Goal: Contribute content: Contribute content

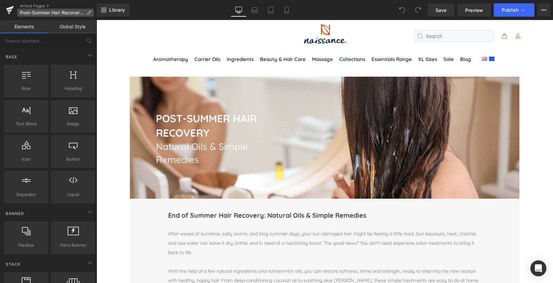
click at [25, 14] on span "Post-Summer Hair Recovery: Natural Oils &amp; Simple Remedies" at bounding box center [52, 12] width 64 height 5
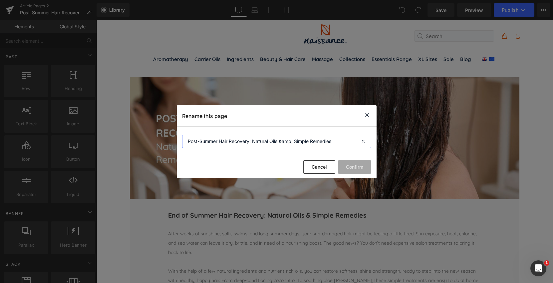
click at [199, 142] on input "Post-Summer Hair Recovery: Natural Oils &amp; Simple Remedies" at bounding box center [276, 141] width 189 height 13
drag, startPoint x: 199, startPoint y: 142, endPoint x: 184, endPoint y: 142, distance: 15.0
click at [184, 142] on input "Post-Summer Hair Recovery: Natural Oils &amp; Simple Remedies" at bounding box center [276, 141] width 189 height 13
type input "End Of Summer Hair Recovery: Natural Oils &amp; Simple Remedies"
click at [359, 163] on button "Confirm" at bounding box center [354, 166] width 33 height 13
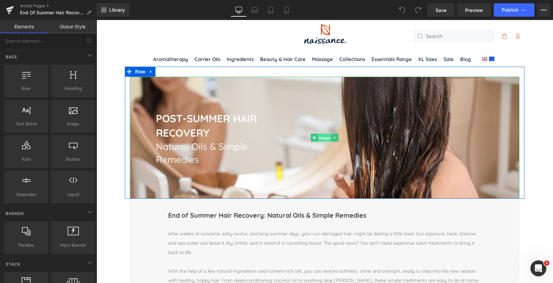
click at [328, 136] on span "Image" at bounding box center [325, 138] width 14 height 8
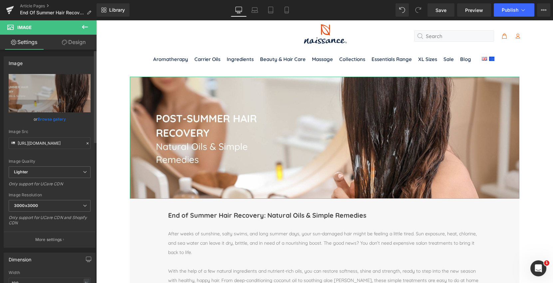
click at [45, 120] on link "Browse gallery" at bounding box center [52, 119] width 28 height 12
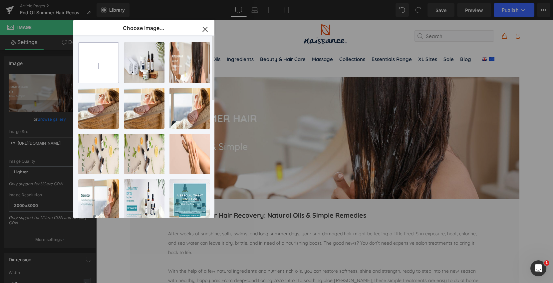
click at [101, 68] on input "file" at bounding box center [99, 63] width 40 height 40
type input "C:\fakepath\1.jpg"
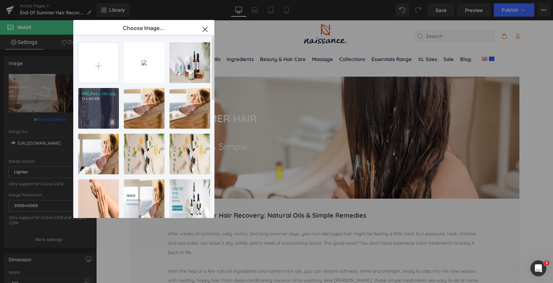
click at [113, 122] on icon at bounding box center [112, 122] width 2 height 4
click at [87, 122] on span "Yes" at bounding box center [90, 122] width 17 height 7
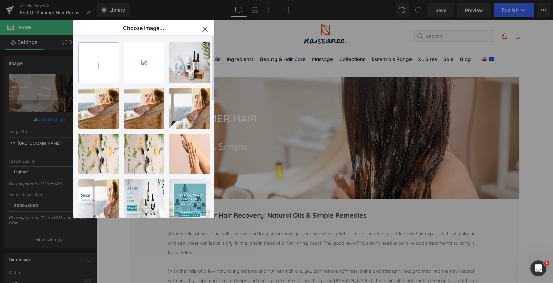
click at [102, 69] on input "file" at bounding box center [99, 63] width 40 height 40
type input "C:\fakepath\3.jpg"
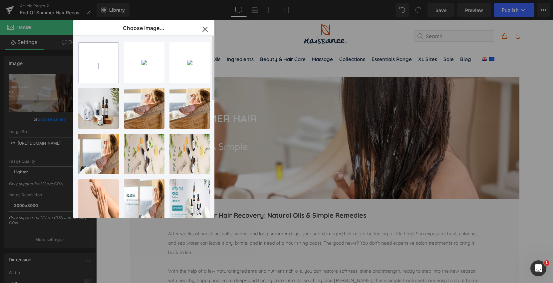
click at [99, 66] on input "file" at bounding box center [99, 63] width 40 height 40
type input "C:\fakepath\4.jpg"
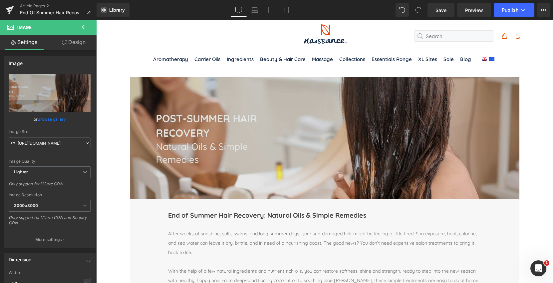
drag, startPoint x: 423, startPoint y: 131, endPoint x: 326, endPoint y: 111, distance: 98.3
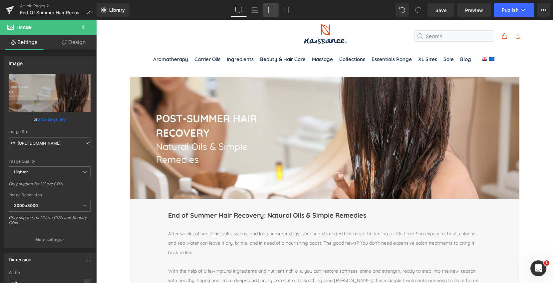
click at [268, 11] on icon at bounding box center [270, 10] width 7 height 7
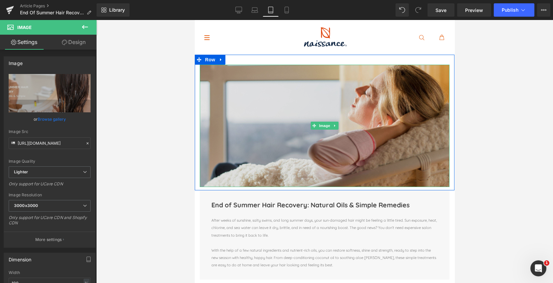
click at [287, 129] on img at bounding box center [325, 126] width 250 height 122
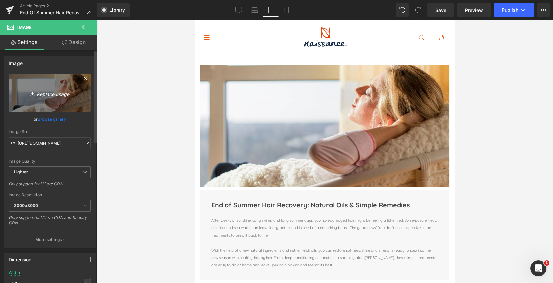
click at [52, 94] on icon "Replace Image" at bounding box center [49, 93] width 53 height 8
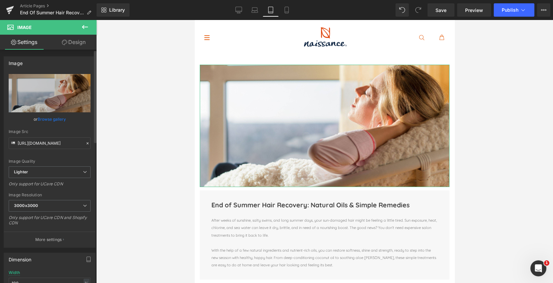
click at [50, 121] on link "Browse gallery" at bounding box center [52, 119] width 28 height 12
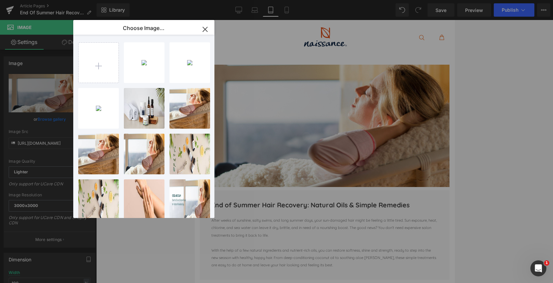
click at [0, 0] on div "3...3.jpg 305.94 KB" at bounding box center [0, 0] width 0 height 0
type input "[URL][DOMAIN_NAME]"
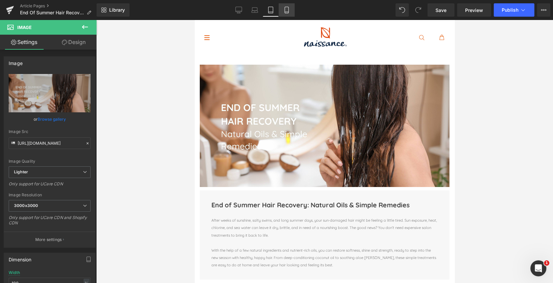
click at [288, 12] on icon at bounding box center [287, 12] width 4 height 0
type input "auto"
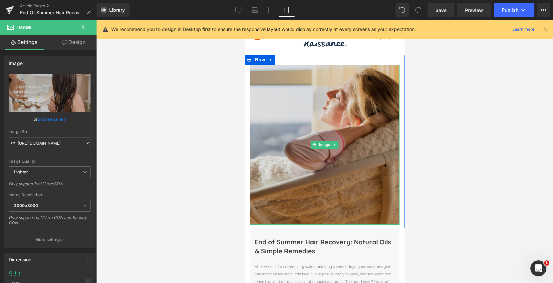
click at [326, 125] on img at bounding box center [325, 145] width 150 height 160
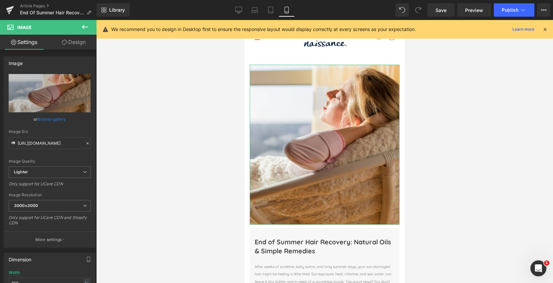
click at [51, 120] on link "Browse gallery" at bounding box center [52, 119] width 28 height 12
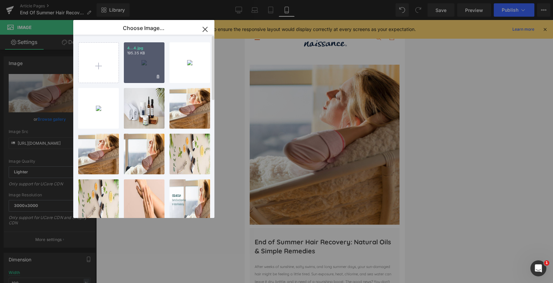
click at [150, 63] on div "4...4.jpg 195.35 KB" at bounding box center [144, 62] width 41 height 41
type input "[URL][DOMAIN_NAME]"
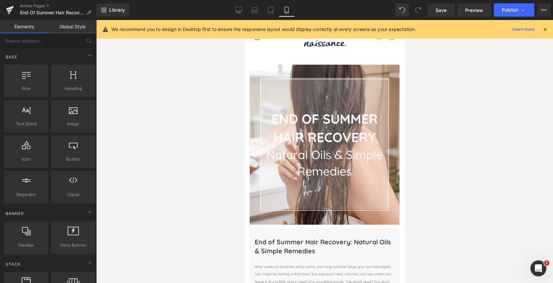
click at [477, 150] on div at bounding box center [324, 151] width 457 height 263
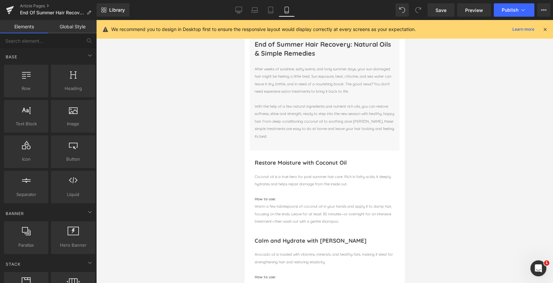
scroll to position [193, 0]
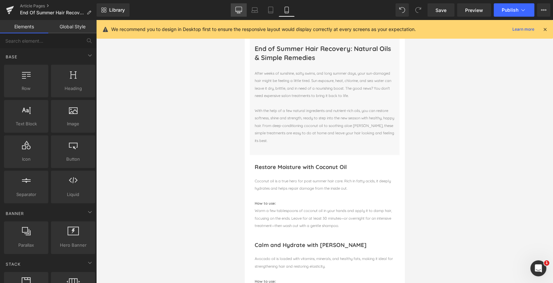
click at [235, 11] on link "Desktop" at bounding box center [239, 9] width 16 height 13
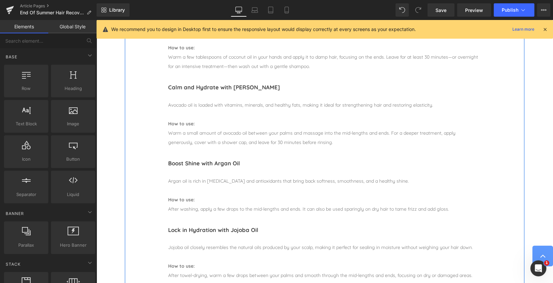
scroll to position [300, 0]
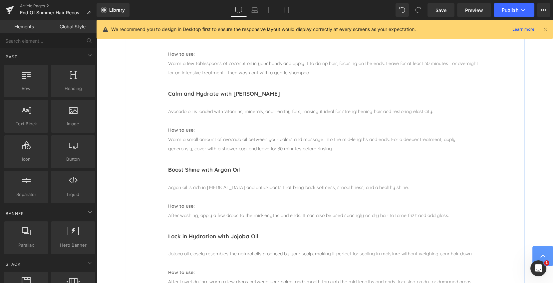
click at [203, 111] on div "Avocado oil is loaded with vitamins, minerals, and healthy fats, making it idea…" at bounding box center [324, 111] width 313 height 9
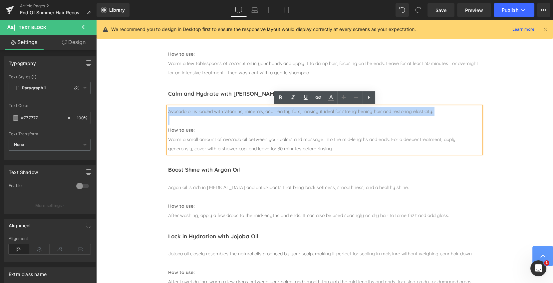
drag, startPoint x: 169, startPoint y: 111, endPoint x: 426, endPoint y: 117, distance: 257.1
click at [426, 117] on div "Avocado oil is loaded with vitamins, minerals, and healthy fats, making it idea…" at bounding box center [324, 130] width 313 height 47
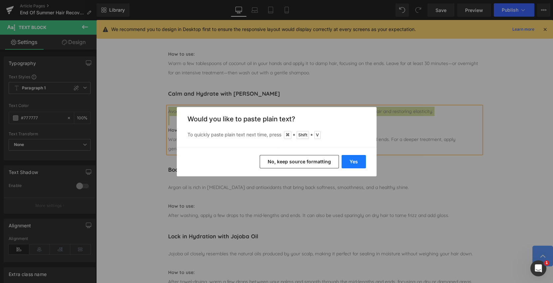
click at [355, 159] on button "Yes" at bounding box center [354, 161] width 24 height 13
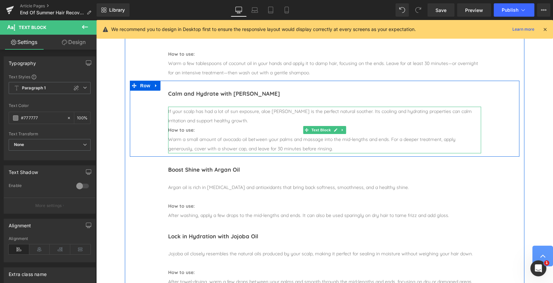
click at [222, 120] on div "If your scalp has had a lot of sun exposure, aloe [PERSON_NAME] is the perfect …" at bounding box center [324, 116] width 313 height 19
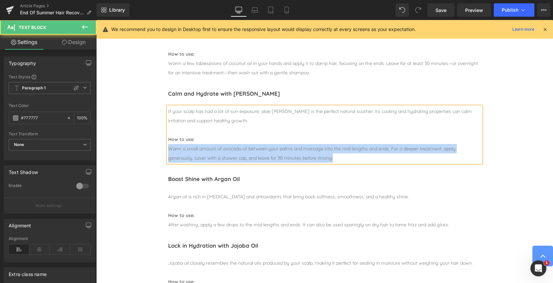
drag, startPoint x: 169, startPoint y: 148, endPoint x: 344, endPoint y: 160, distance: 175.9
click at [344, 160] on div "Warm a small amount of avocado oil between your palms and massage into the mid-…" at bounding box center [324, 153] width 313 height 19
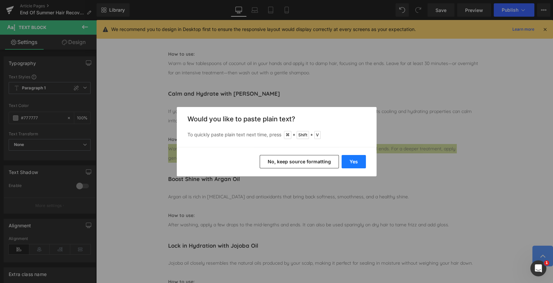
click at [350, 160] on button "Yes" at bounding box center [354, 161] width 24 height 13
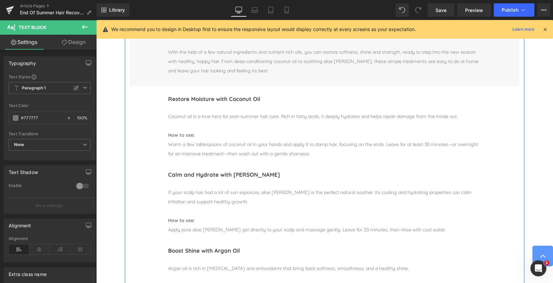
scroll to position [218, 0]
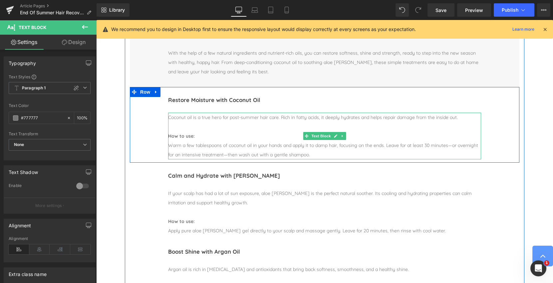
click at [173, 124] on div at bounding box center [324, 126] width 313 height 9
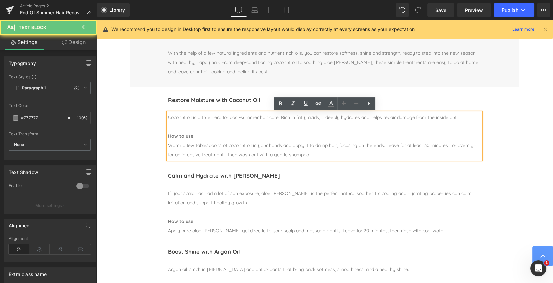
click at [172, 125] on div at bounding box center [324, 126] width 313 height 9
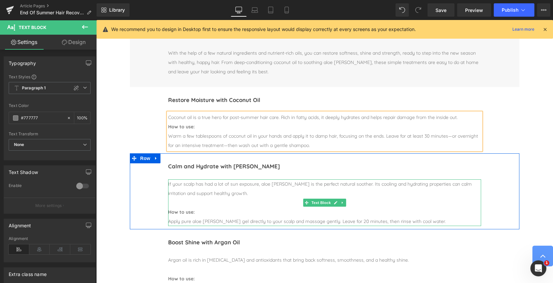
click at [174, 201] on div at bounding box center [324, 202] width 313 height 9
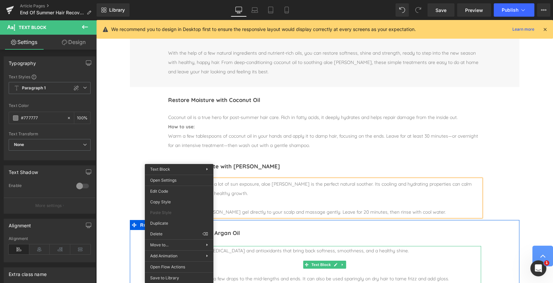
click at [280, 261] on div at bounding box center [324, 259] width 313 height 9
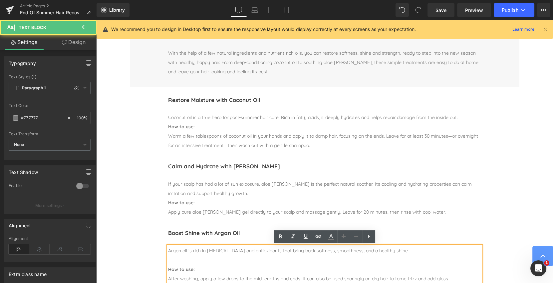
click at [183, 258] on div at bounding box center [324, 259] width 313 height 9
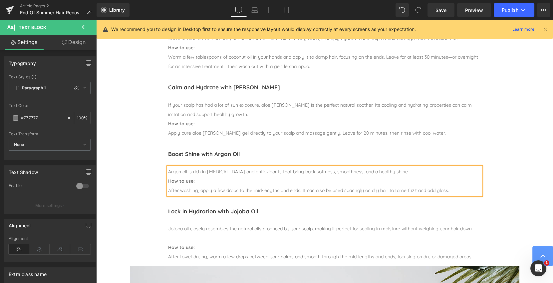
scroll to position [300, 0]
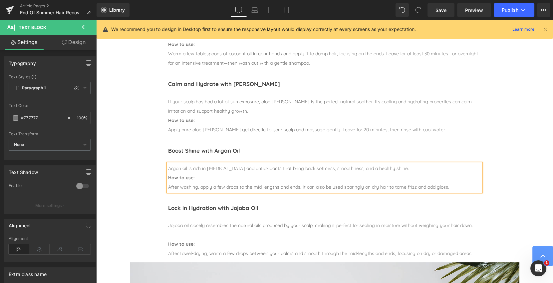
click at [180, 232] on div at bounding box center [324, 234] width 313 height 9
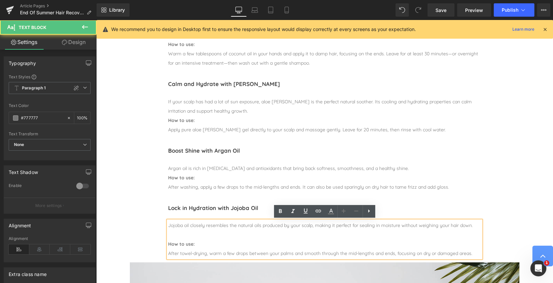
click at [175, 234] on div at bounding box center [324, 234] width 313 height 9
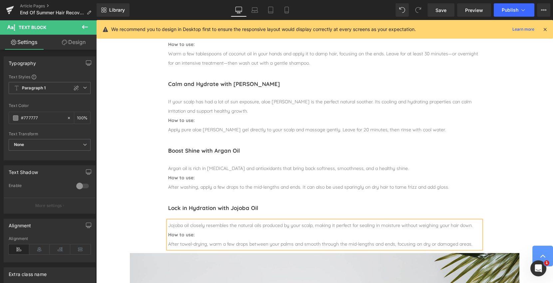
click at [150, 222] on div "Lock in Hydration with Jojoba Oil Heading Separator Jojoba oil closely resemble…" at bounding box center [325, 223] width 390 height 57
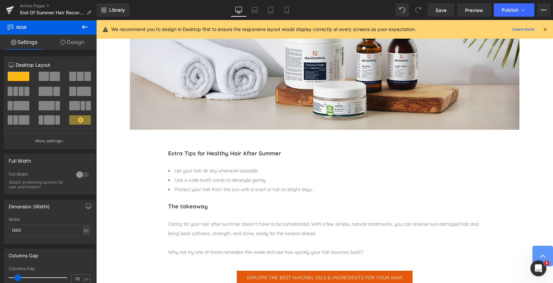
scroll to position [573, 0]
click at [446, 9] on span "Save" at bounding box center [441, 10] width 11 height 7
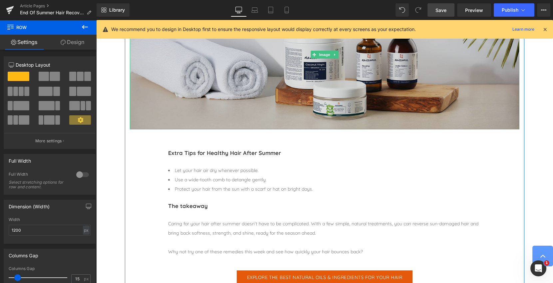
scroll to position [569, 0]
